Goal: Information Seeking & Learning: Learn about a topic

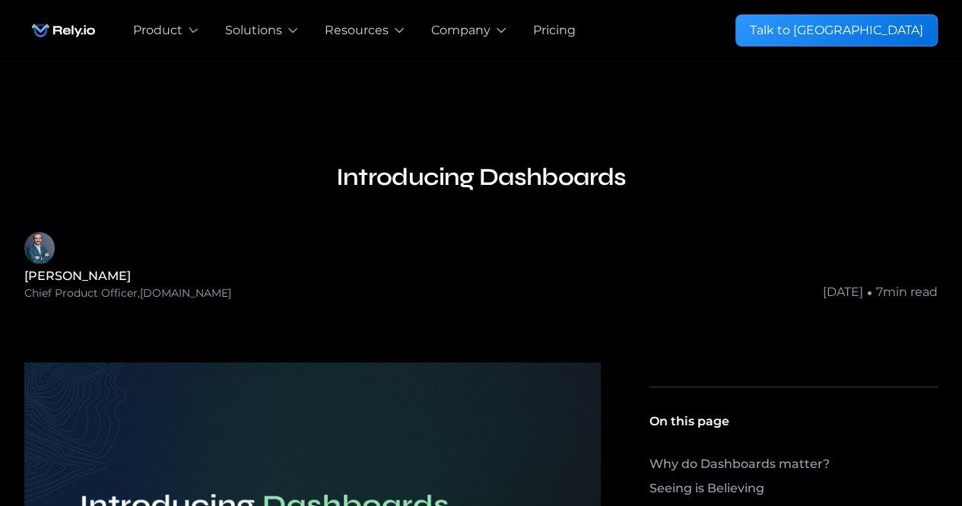
click at [85, 30] on img "home" at bounding box center [63, 30] width 78 height 30
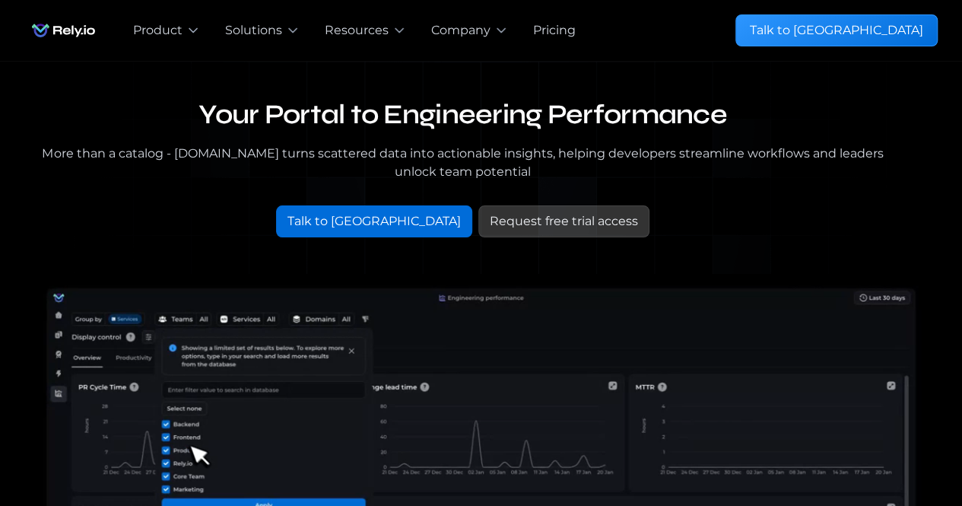
scroll to position [380, 0]
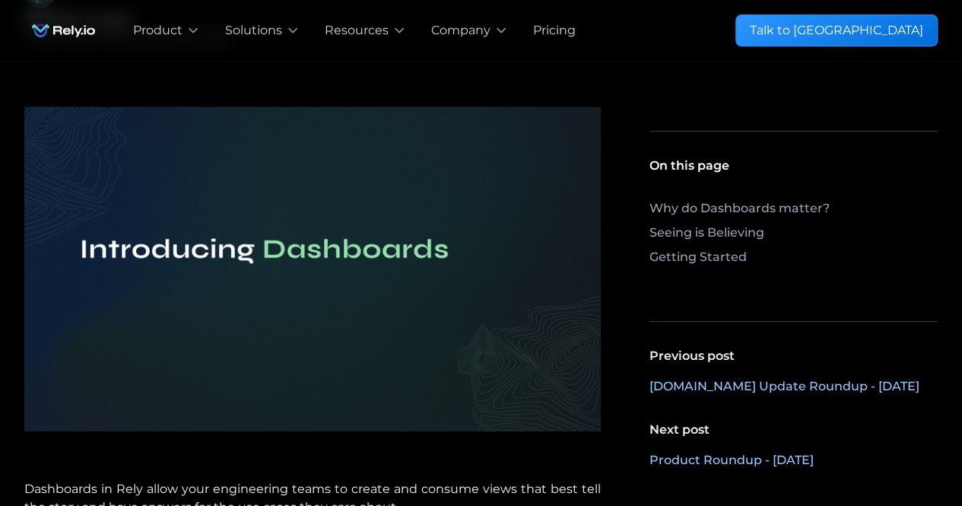
scroll to position [76, 0]
